Goal: Task Accomplishment & Management: Manage account settings

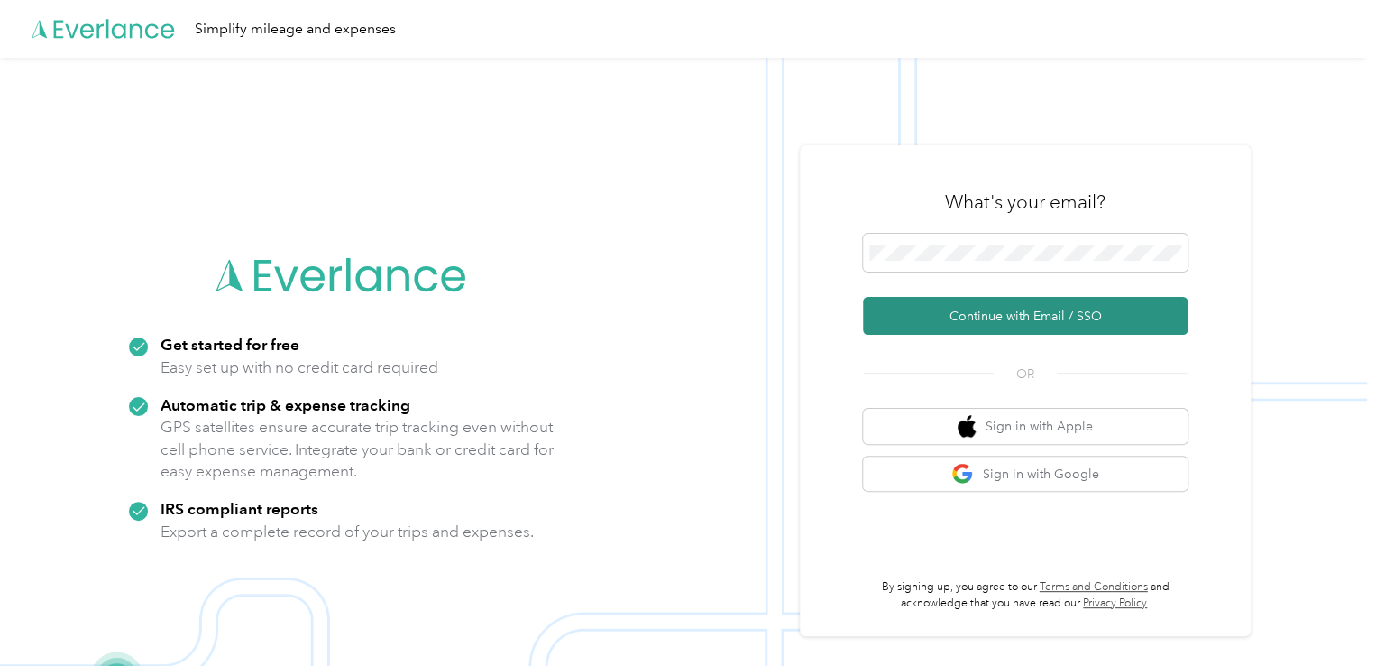
click at [1027, 306] on button "Continue with Email / SSO" at bounding box center [1025, 316] width 325 height 38
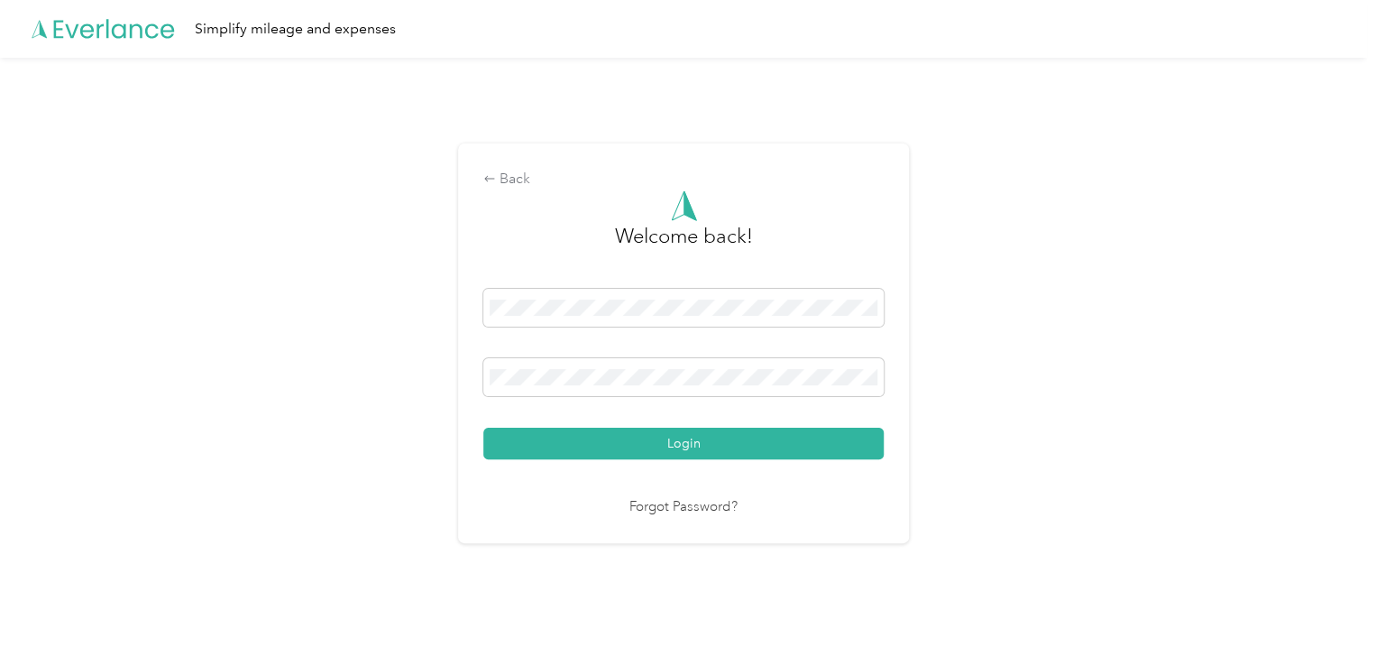
click at [703, 354] on div "Login" at bounding box center [683, 374] width 400 height 170
click at [695, 365] on span at bounding box center [683, 377] width 400 height 38
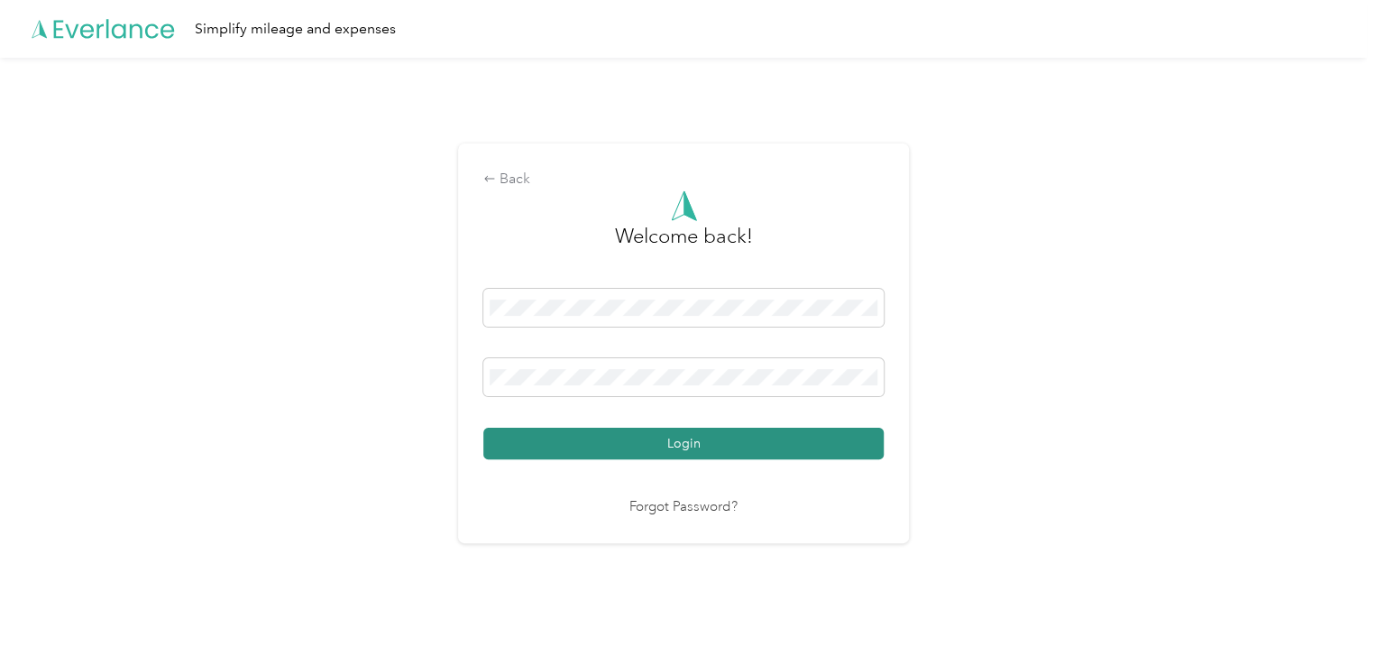
click at [689, 441] on button "Login" at bounding box center [683, 444] width 400 height 32
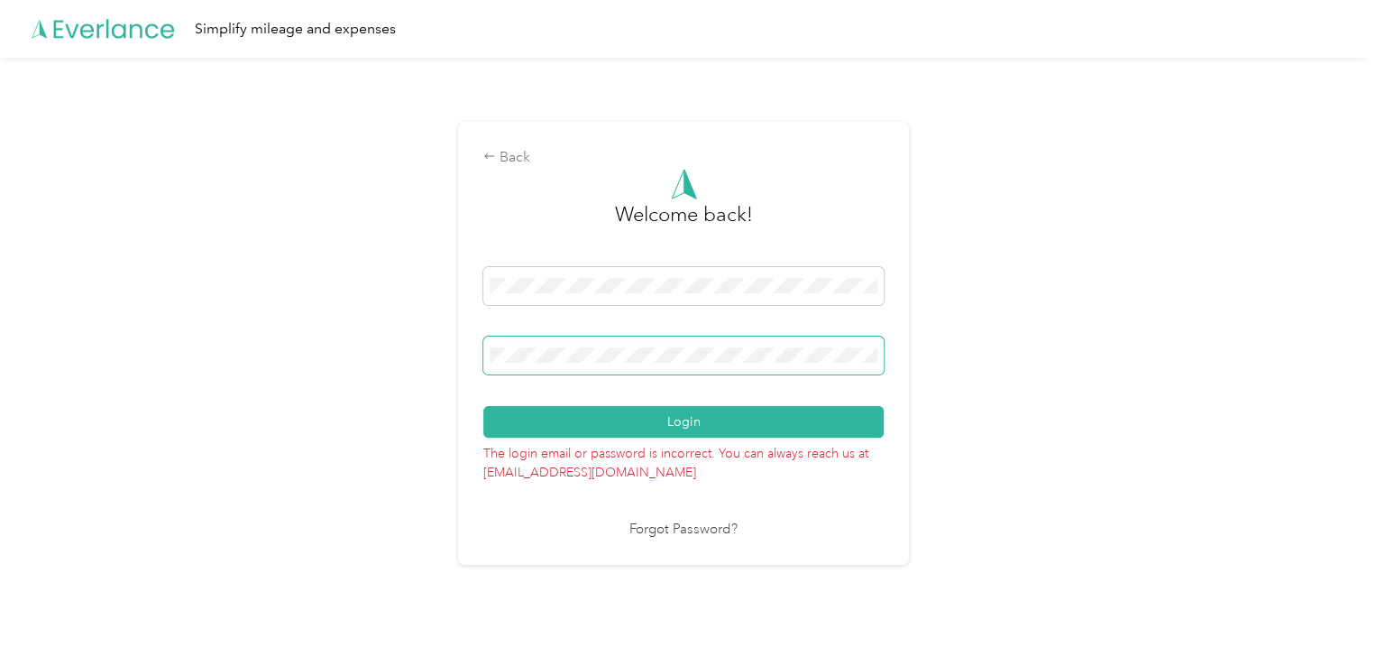
click at [492, 336] on span at bounding box center [683, 355] width 400 height 38
click at [483, 406] on button "Login" at bounding box center [683, 422] width 400 height 32
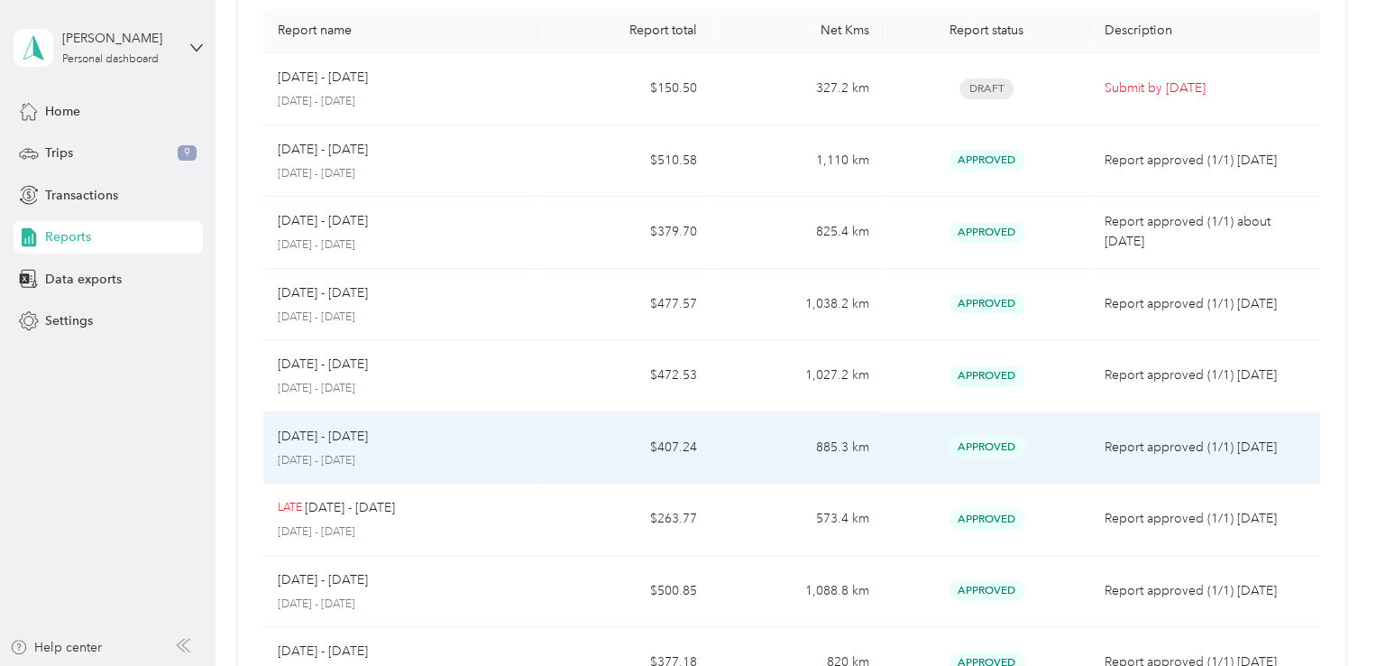
scroll to position [90, 0]
